Goal: Navigation & Orientation: Find specific page/section

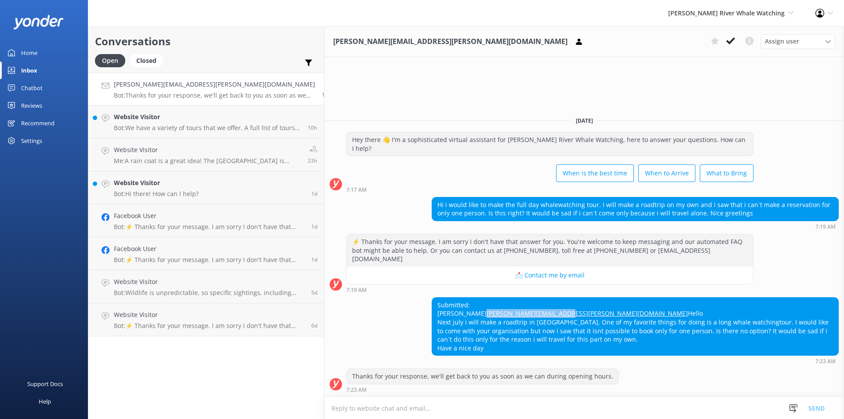
click at [37, 53] on link "Home" at bounding box center [44, 53] width 88 height 18
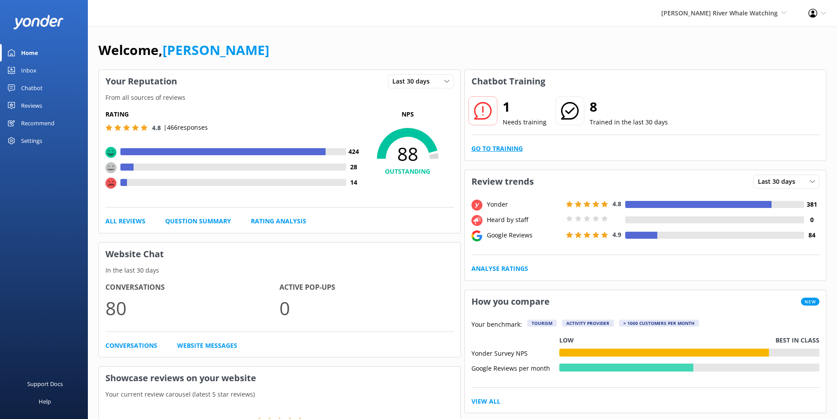
click at [511, 151] on link "Go to Training" at bounding box center [496, 149] width 51 height 10
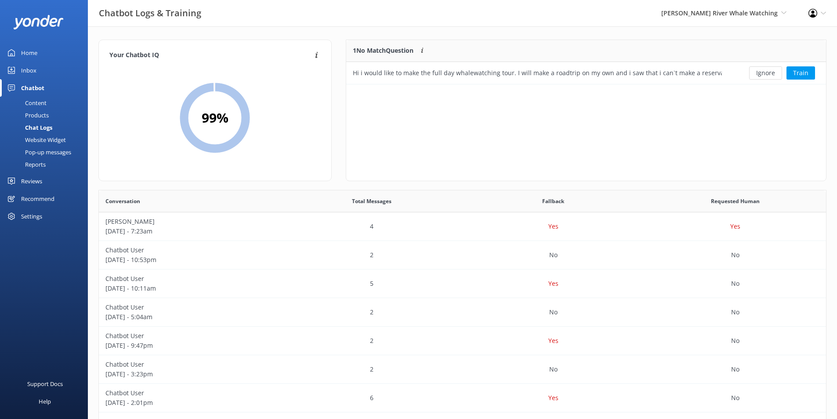
scroll to position [38, 473]
click at [762, 75] on button "Ignore" at bounding box center [765, 72] width 33 height 13
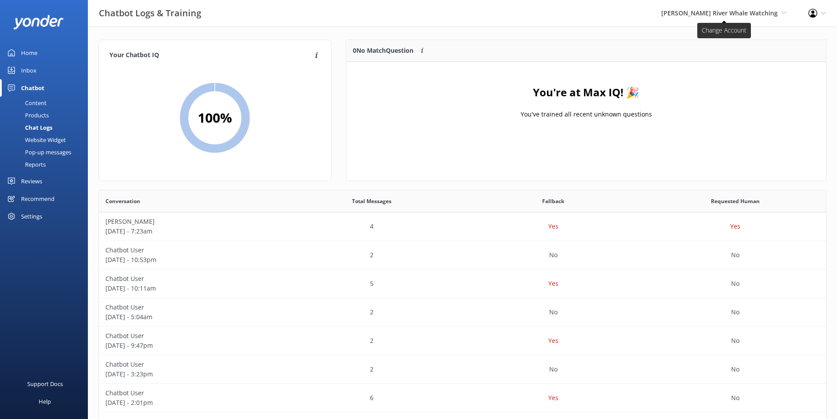
click at [733, 13] on span "[PERSON_NAME] River Whale Watching" at bounding box center [719, 13] width 116 height 8
click at [745, 45] on link "Wildcoast Adventures" at bounding box center [754, 37] width 88 height 21
